Goal: Task Accomplishment & Management: Use online tool/utility

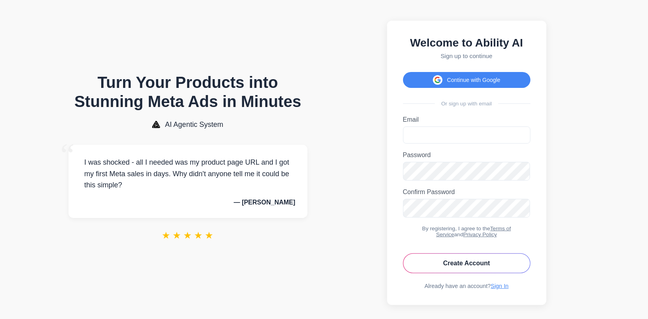
click at [436, 83] on icon at bounding box center [436, 82] width 5 height 2
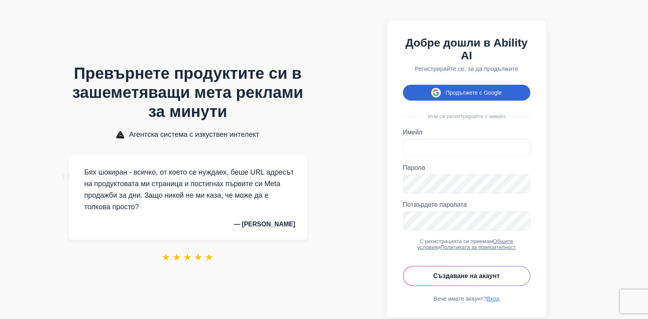
click at [444, 95] on button "Продължете с Google" at bounding box center [466, 93] width 127 height 16
click at [438, 95] on icon at bounding box center [437, 93] width 3 height 3
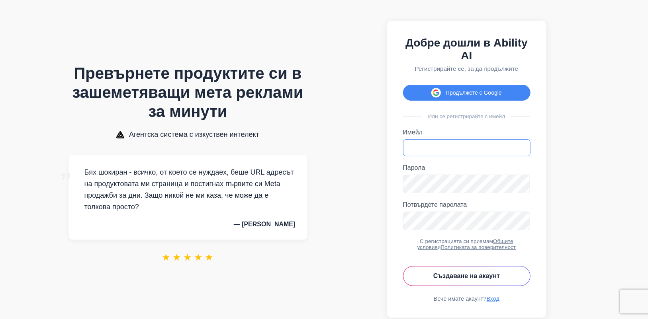
click at [436, 150] on input "Имейл" at bounding box center [466, 147] width 127 height 17
type input "**********"
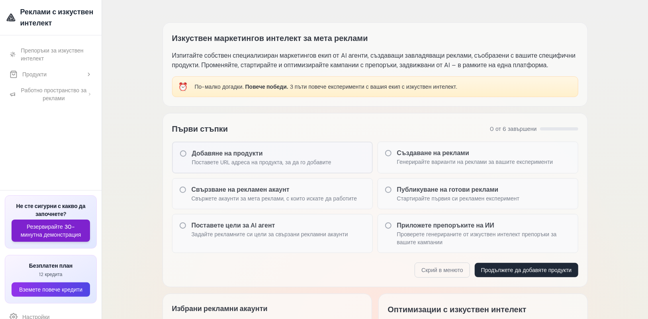
click at [66, 232] on font "Резервирайте 30-минутна демонстрация" at bounding box center [51, 230] width 61 height 15
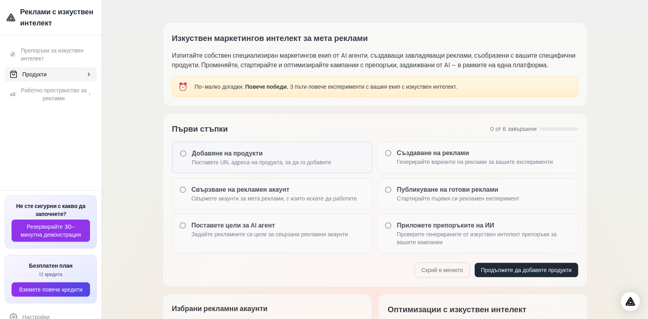
click at [88, 76] on icon at bounding box center [89, 74] width 6 height 6
click at [78, 91] on font "Добавяне на продукт" at bounding box center [54, 90] width 55 height 7
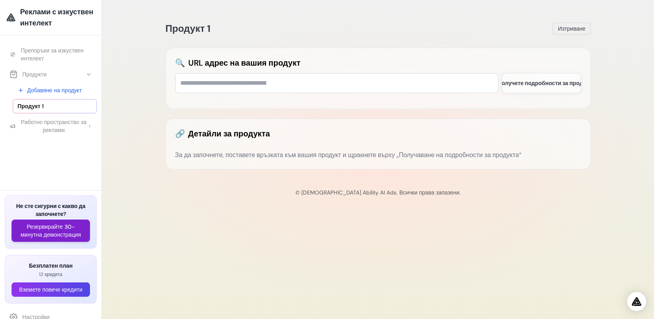
click at [58, 237] on font "Резервирайте 30-минутна демонстрация" at bounding box center [51, 230] width 61 height 15
click at [75, 96] on link "Добавяне на продукт" at bounding box center [55, 90] width 84 height 14
